Goal: Task Accomplishment & Management: Manage account settings

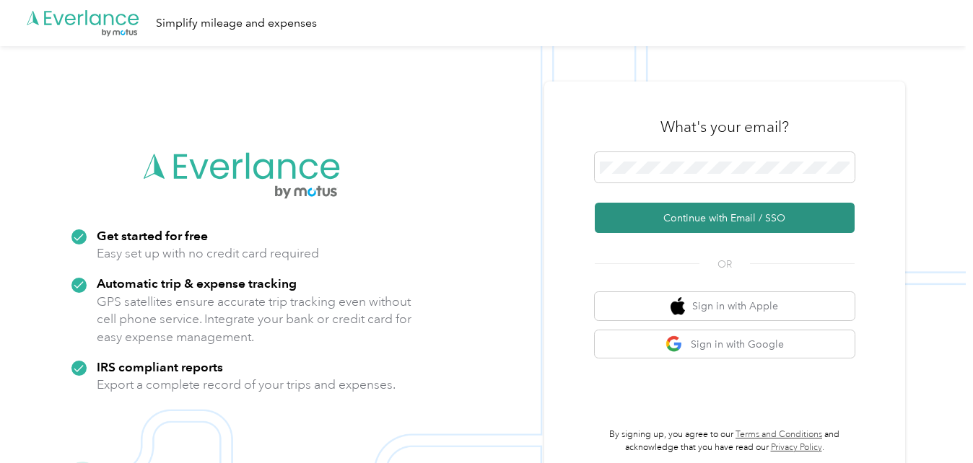
click at [676, 211] on button "Continue with Email / SSO" at bounding box center [725, 218] width 260 height 30
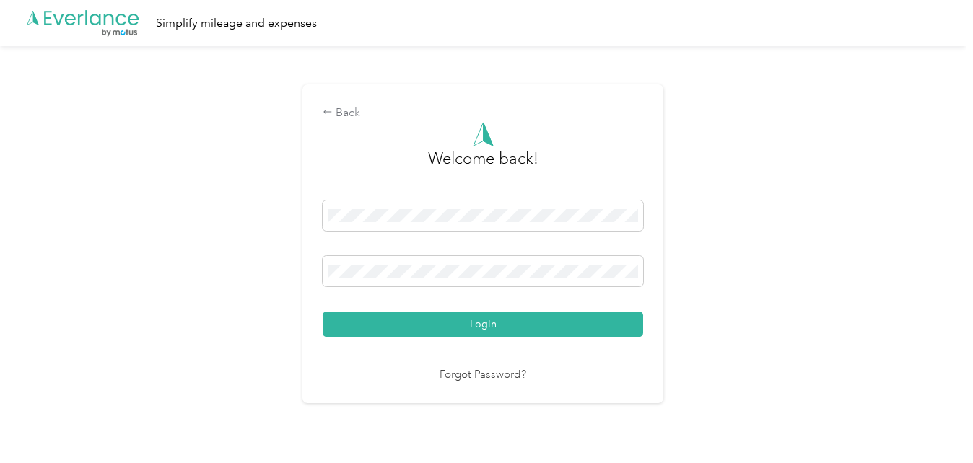
click at [323, 312] on button "Login" at bounding box center [483, 324] width 321 height 25
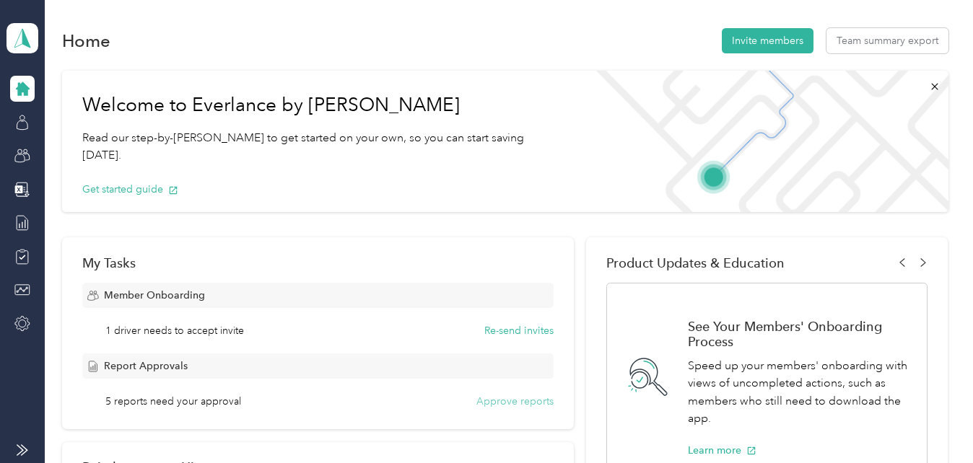
click at [519, 404] on button "Approve reports" at bounding box center [514, 401] width 77 height 15
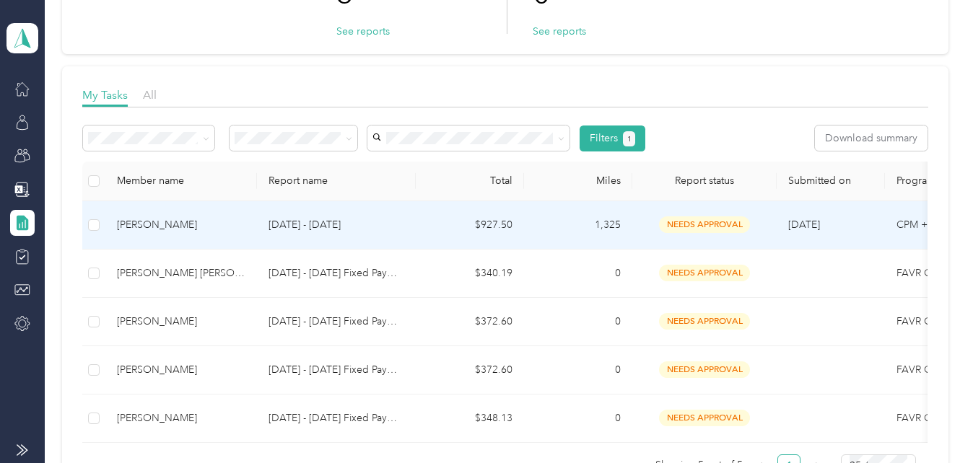
click at [133, 228] on div "[PERSON_NAME]" at bounding box center [181, 225] width 128 height 16
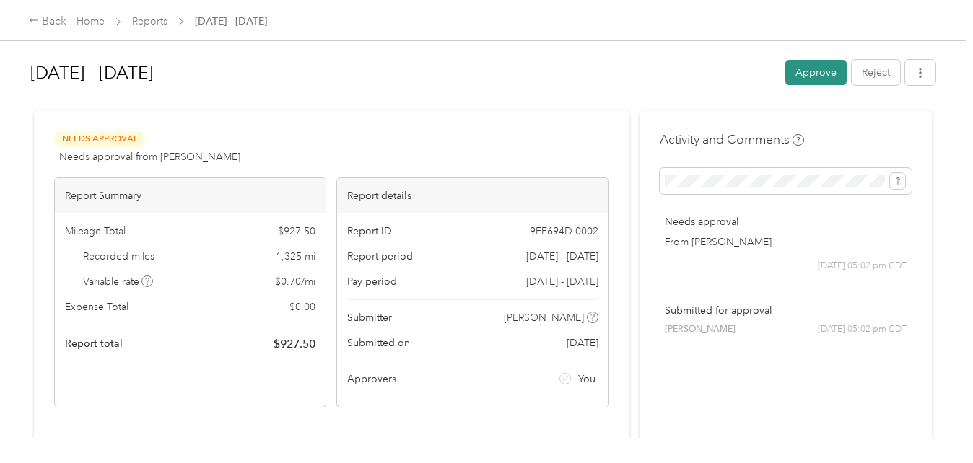
click at [805, 65] on button "Approve" at bounding box center [815, 72] width 61 height 25
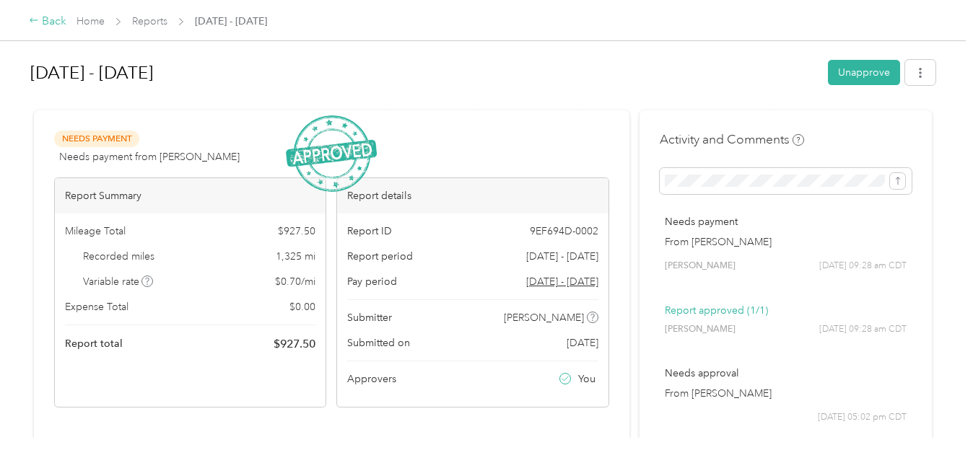
click at [46, 21] on div "Back" at bounding box center [48, 21] width 38 height 17
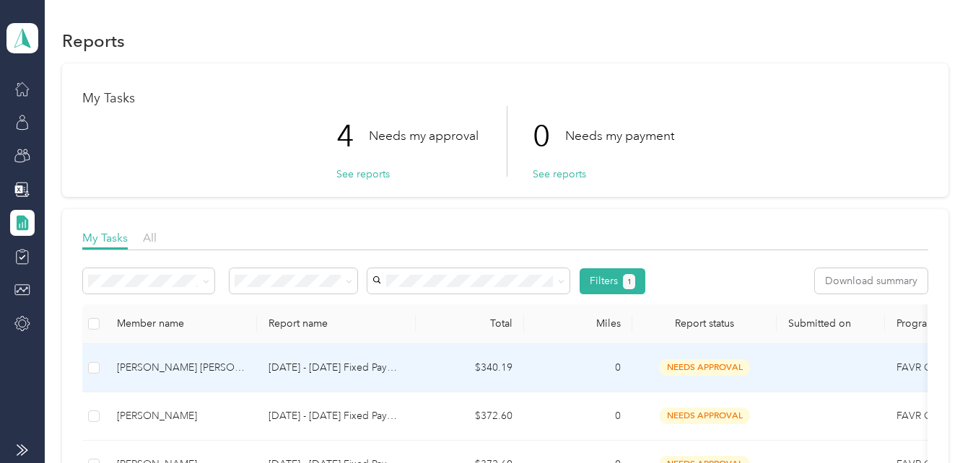
click at [325, 359] on td "[DATE] - [DATE] Fixed Payment" at bounding box center [336, 368] width 159 height 48
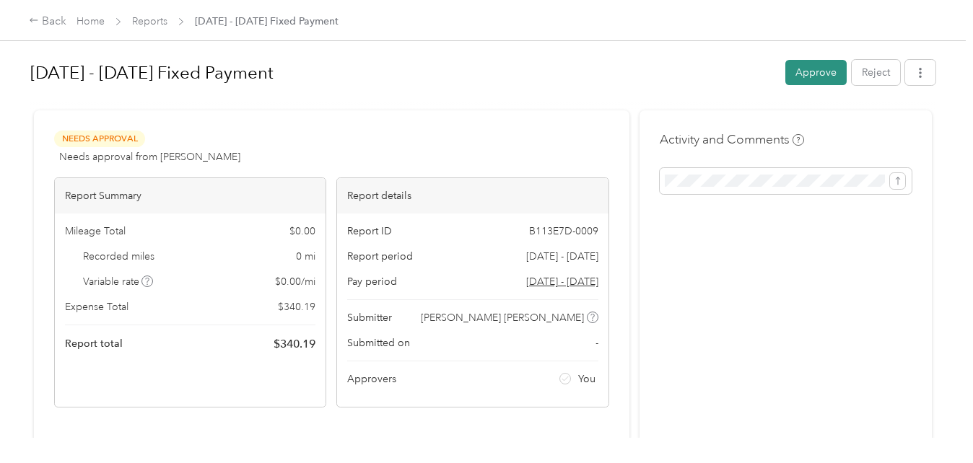
click at [814, 71] on button "Approve" at bounding box center [815, 72] width 61 height 25
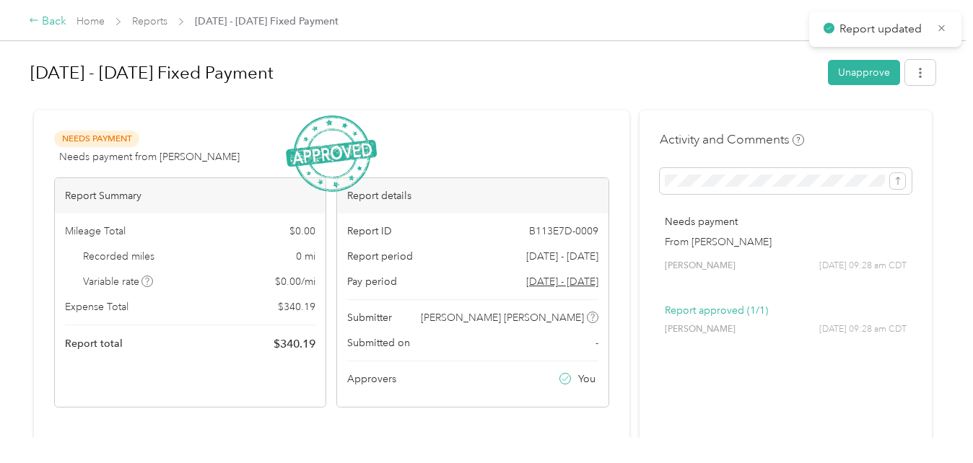
click at [51, 22] on div "Back" at bounding box center [48, 21] width 38 height 17
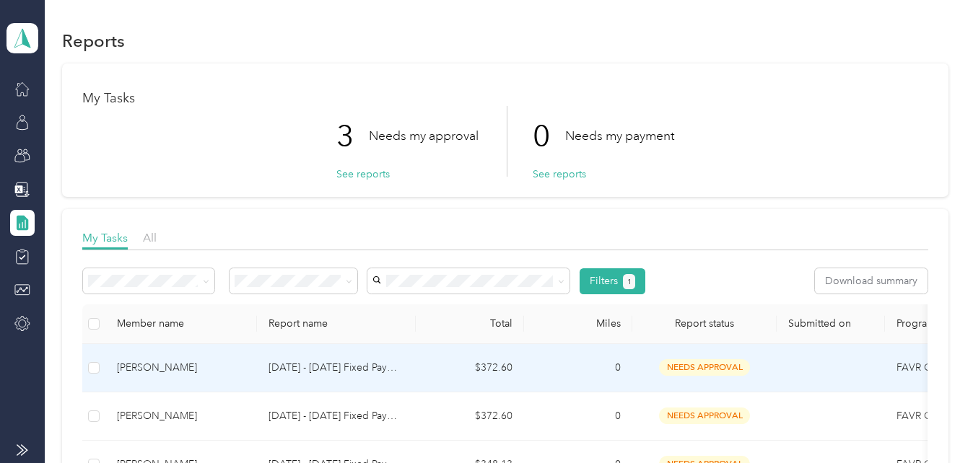
click at [178, 371] on div "[PERSON_NAME]" at bounding box center [181, 368] width 128 height 16
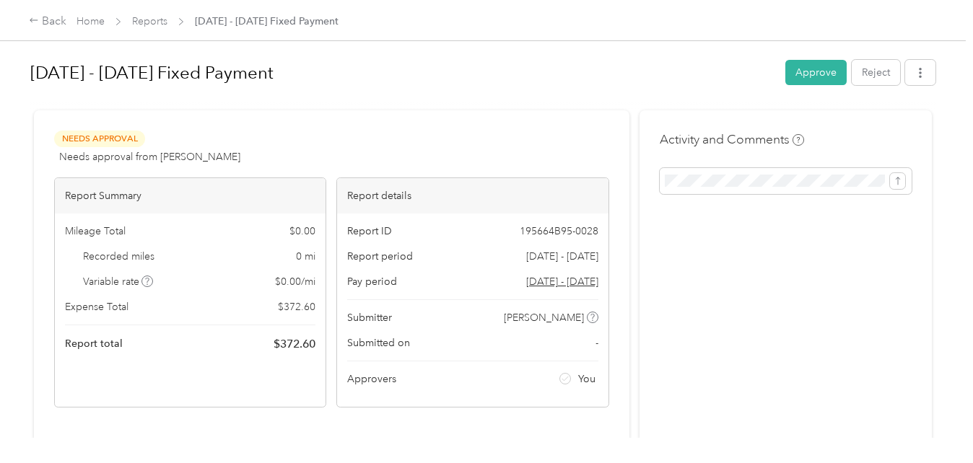
click at [801, 58] on div "[DATE] - [DATE] Fixed Payment Approve Reject" at bounding box center [482, 75] width 905 height 43
click at [816, 71] on button "Approve" at bounding box center [815, 72] width 61 height 25
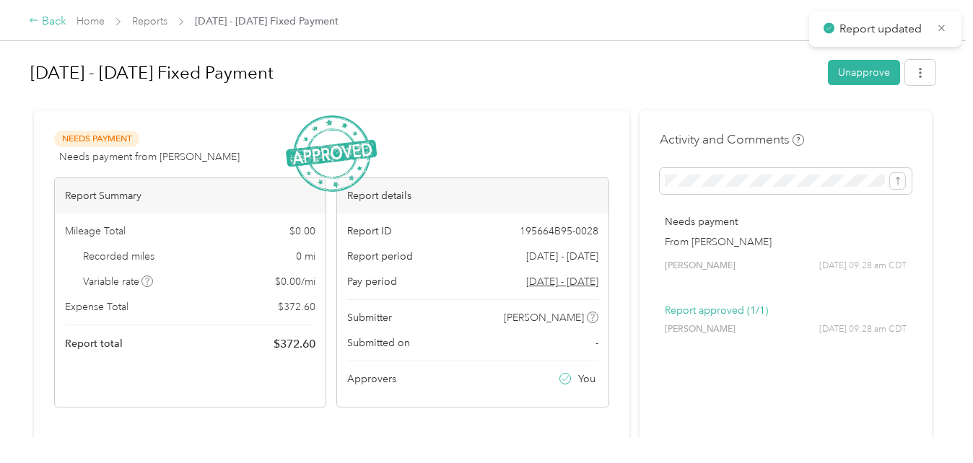
click at [38, 25] on icon at bounding box center [34, 20] width 10 height 10
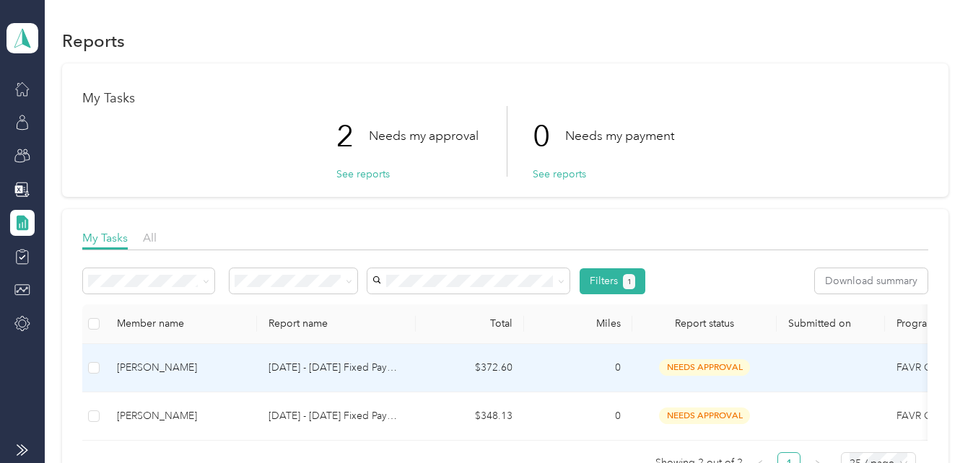
click at [175, 373] on div "[PERSON_NAME]" at bounding box center [181, 368] width 128 height 16
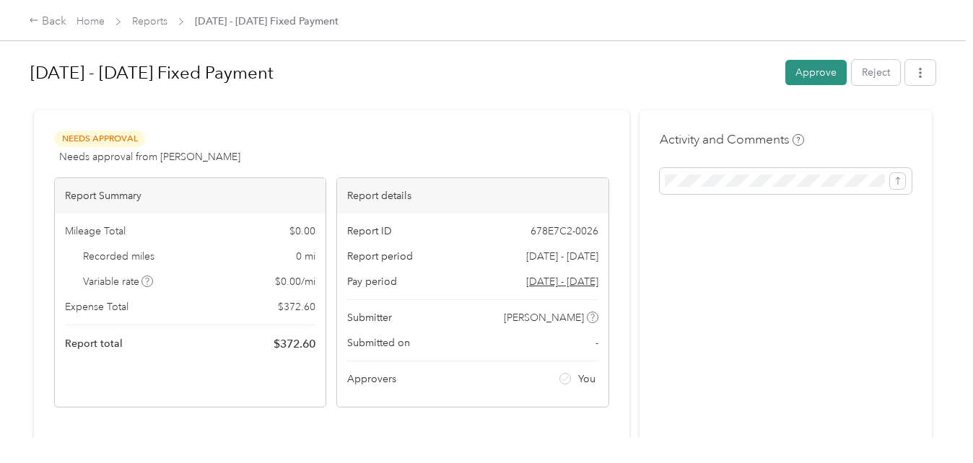
click at [816, 67] on button "Approve" at bounding box center [815, 72] width 61 height 25
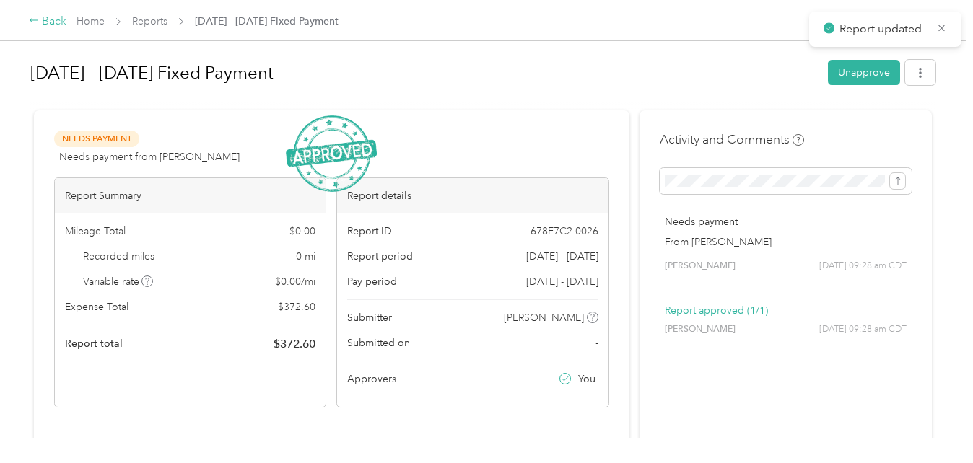
click at [41, 21] on div "Back" at bounding box center [48, 21] width 38 height 17
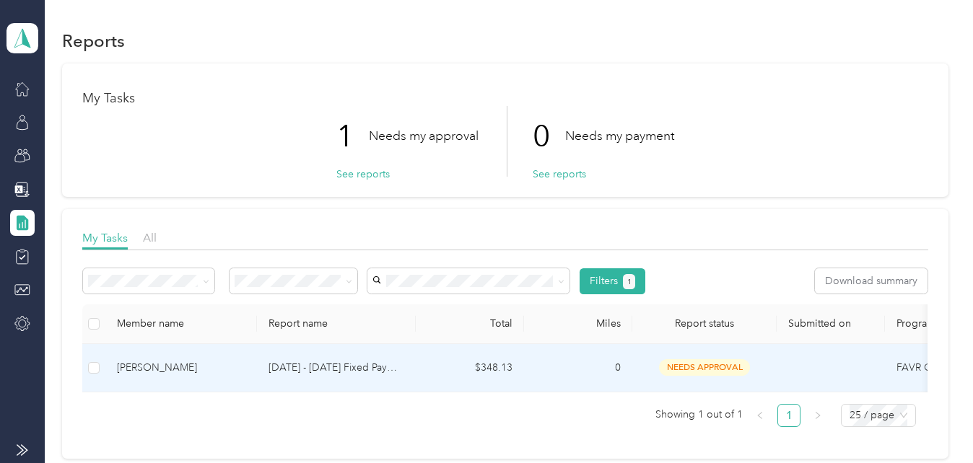
click at [316, 373] on p "[DATE] - [DATE] Fixed Payment" at bounding box center [337, 368] width 136 height 16
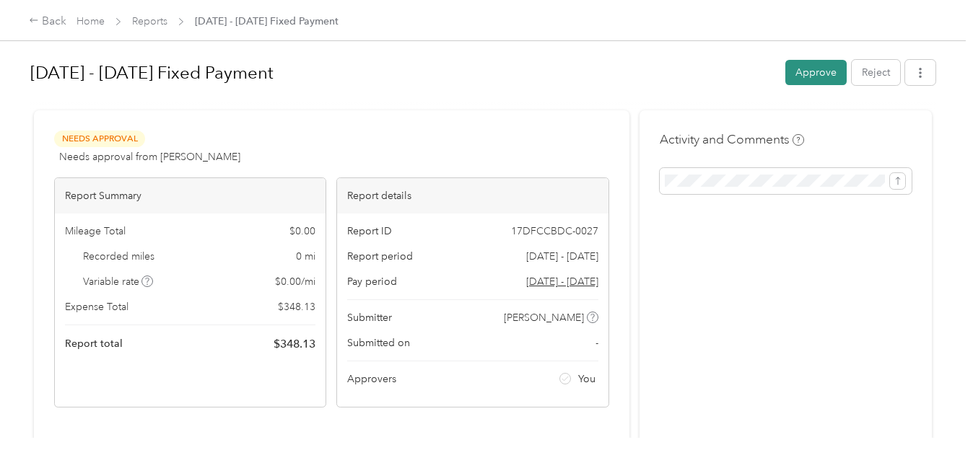
click at [812, 71] on button "Approve" at bounding box center [815, 72] width 61 height 25
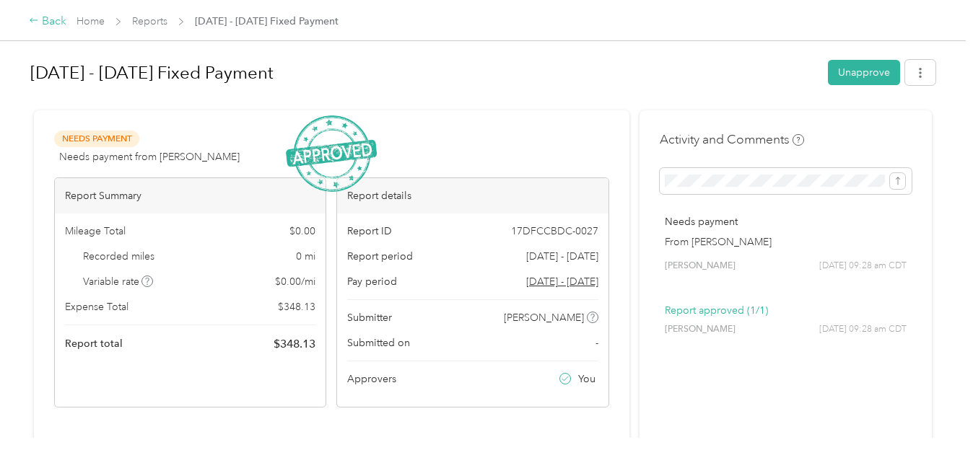
click at [43, 25] on div "Back" at bounding box center [48, 21] width 38 height 17
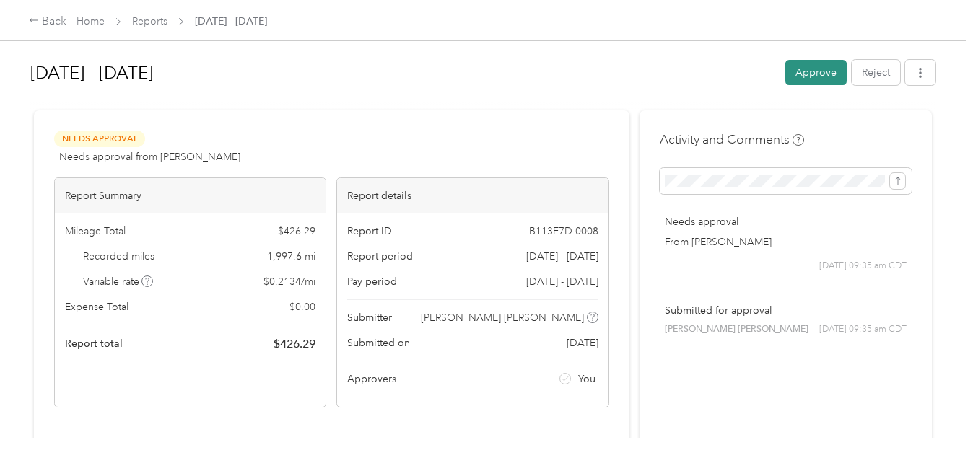
click at [824, 65] on button "Approve" at bounding box center [815, 72] width 61 height 25
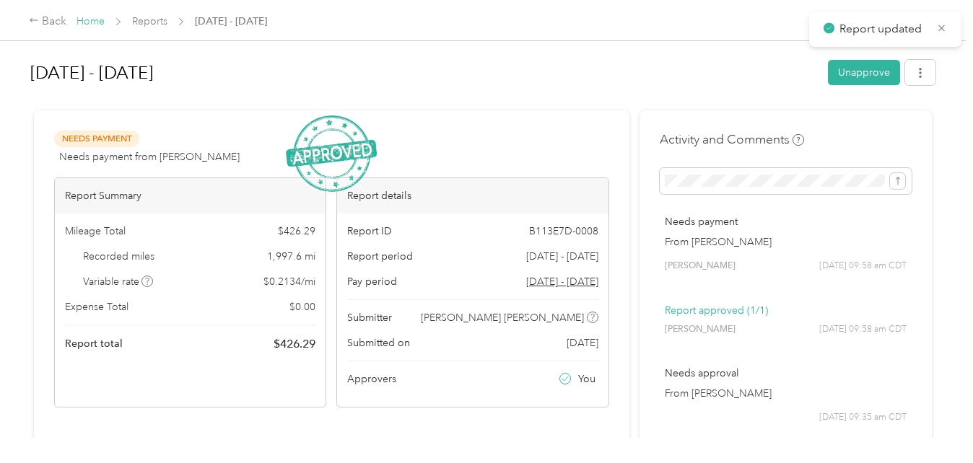
click at [89, 21] on link "Home" at bounding box center [91, 21] width 28 height 12
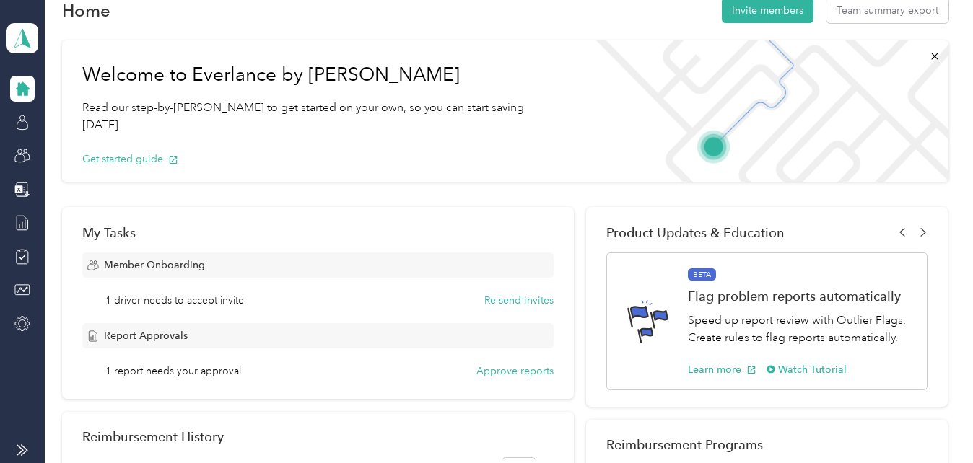
scroll to position [30, 0]
click at [28, 122] on icon at bounding box center [22, 123] width 16 height 16
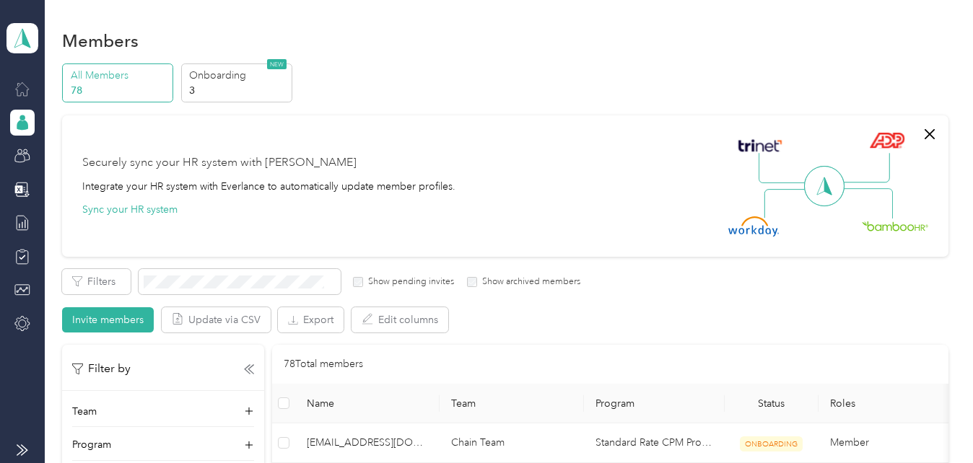
click at [18, 99] on div at bounding box center [22, 89] width 25 height 26
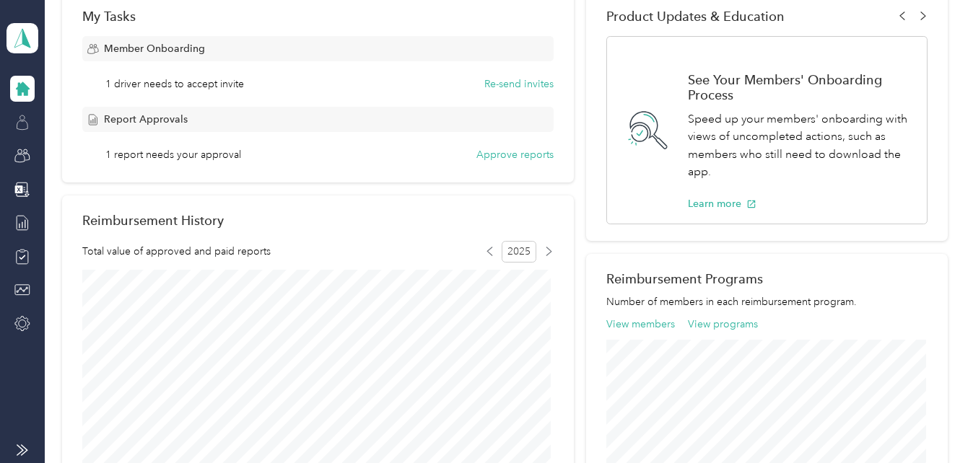
scroll to position [247, 0]
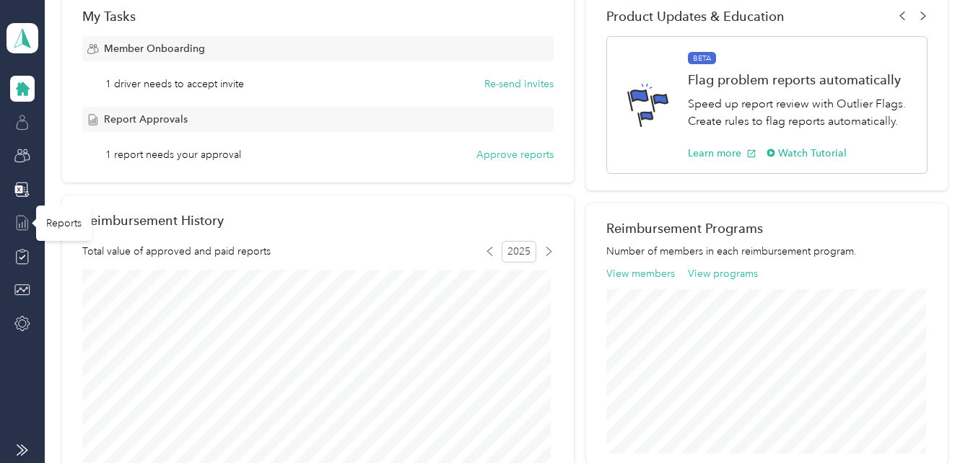
click at [22, 222] on icon at bounding box center [22, 223] width 16 height 16
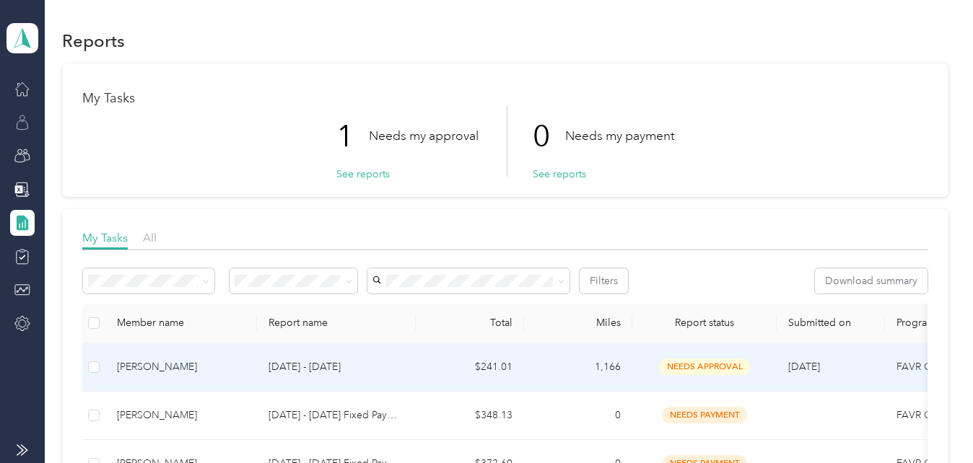
click at [162, 365] on div "[PERSON_NAME]" at bounding box center [181, 367] width 128 height 16
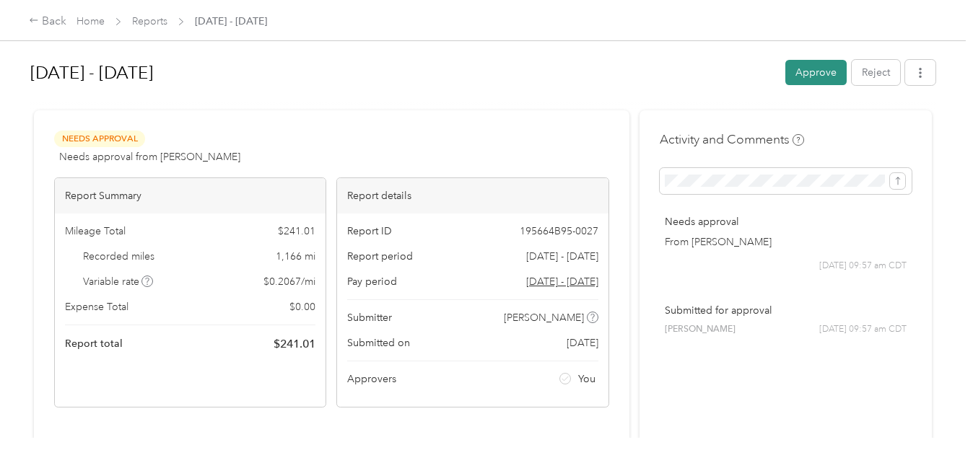
click at [808, 65] on button "Approve" at bounding box center [815, 72] width 61 height 25
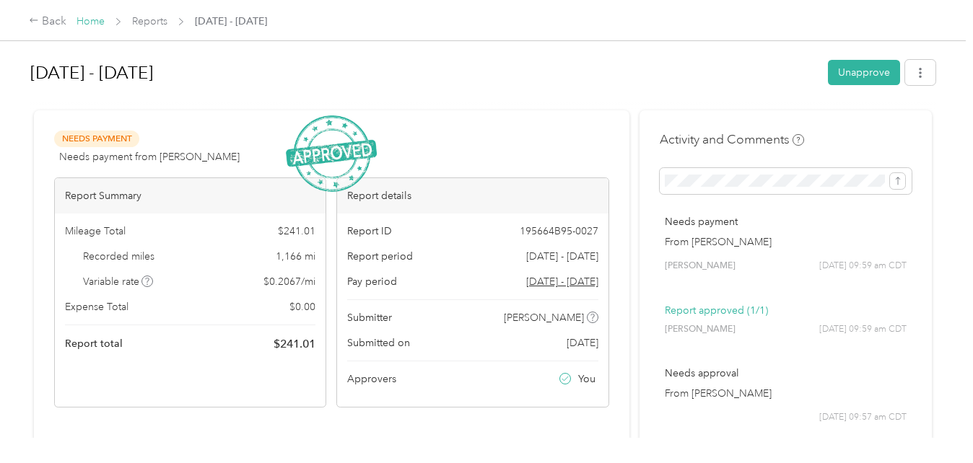
click at [91, 20] on link "Home" at bounding box center [91, 21] width 28 height 12
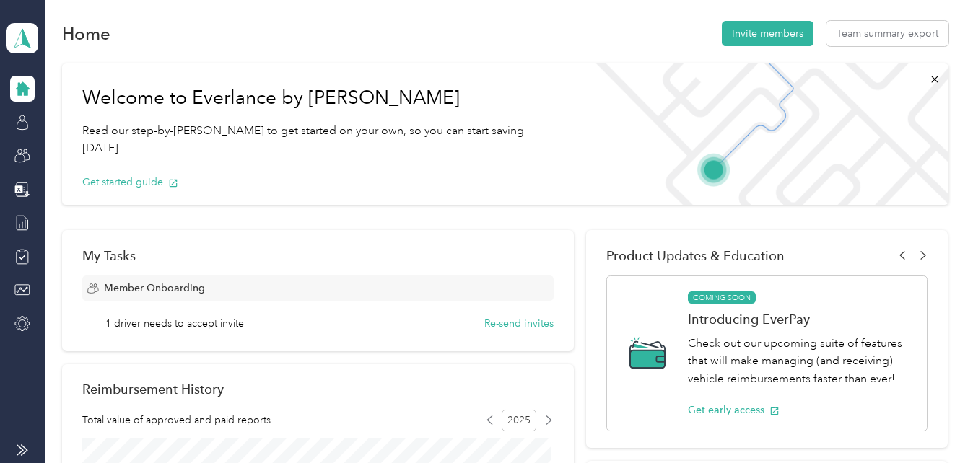
scroll to position [7, 0]
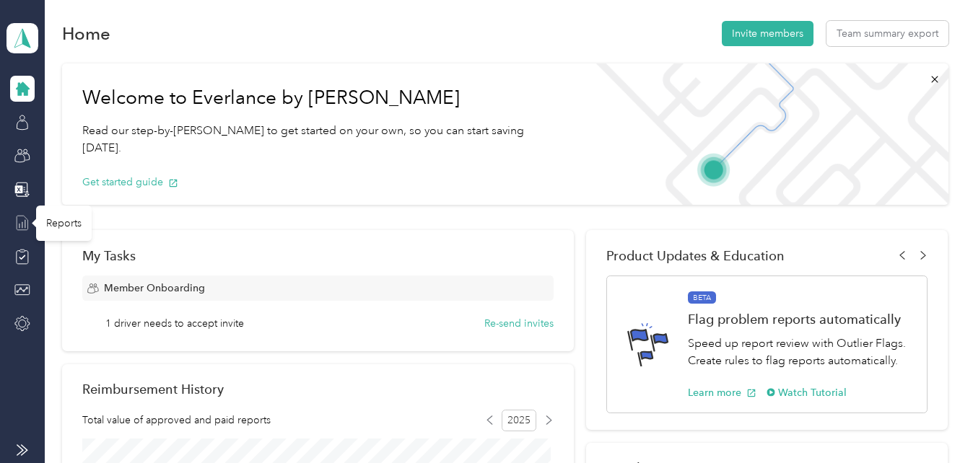
click at [21, 226] on icon at bounding box center [22, 223] width 16 height 16
